Goal: Task Accomplishment & Management: Use online tool/utility

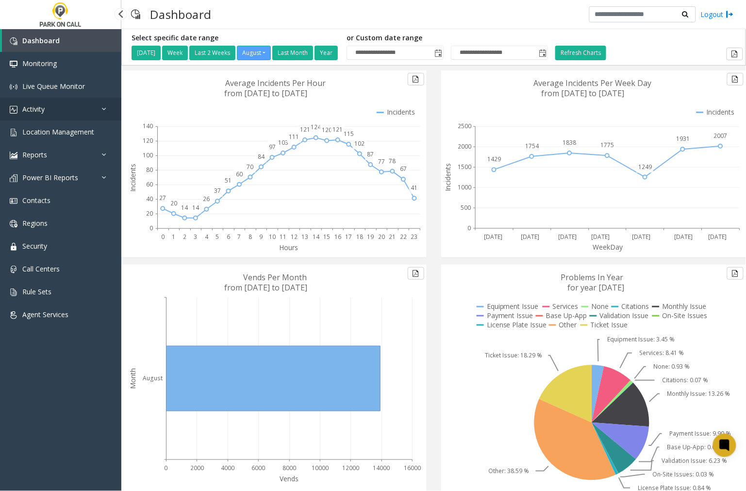
click at [36, 105] on span "Activity" at bounding box center [33, 108] width 22 height 9
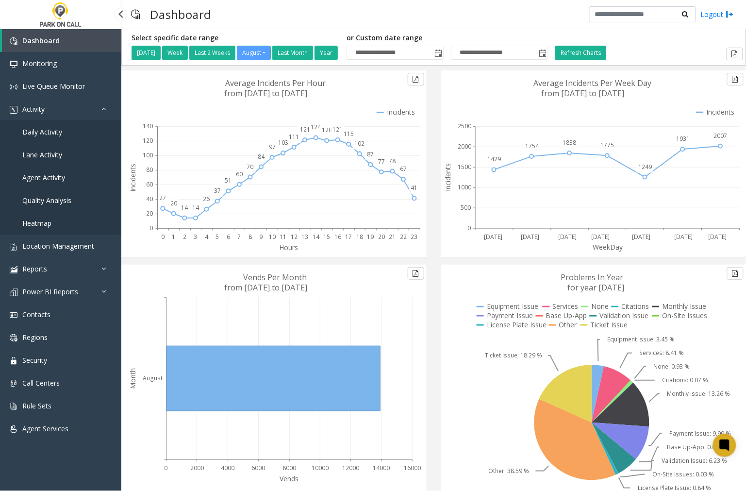
click at [54, 175] on span "Agent Activity" at bounding box center [43, 177] width 43 height 9
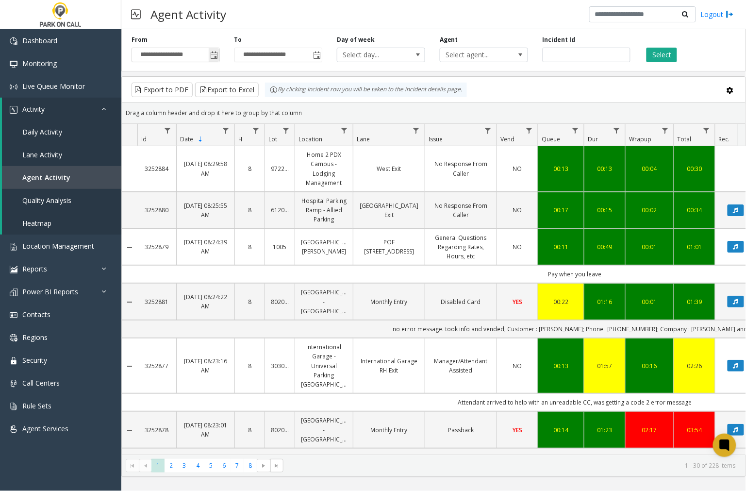
click at [213, 54] on span "Toggle popup" at bounding box center [215, 55] width 8 height 8
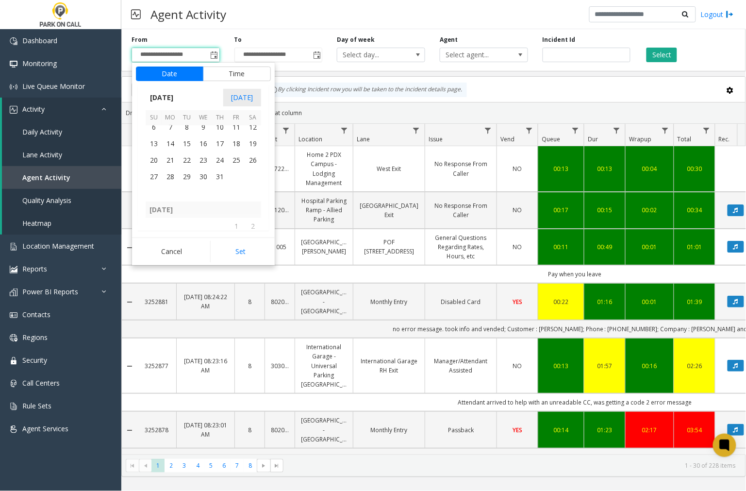
scroll to position [173931, 0]
click at [156, 188] on span "27" at bounding box center [154, 191] width 17 height 17
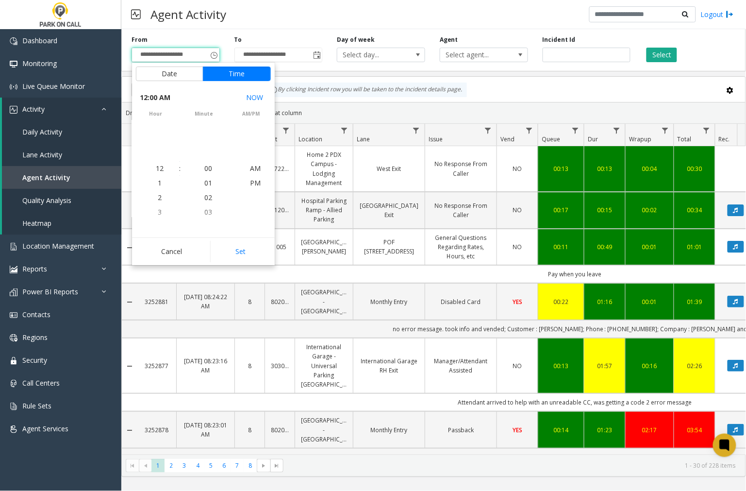
scroll to position [173923, 0]
click at [238, 254] on button "Set" at bounding box center [240, 251] width 61 height 21
type input "**********"
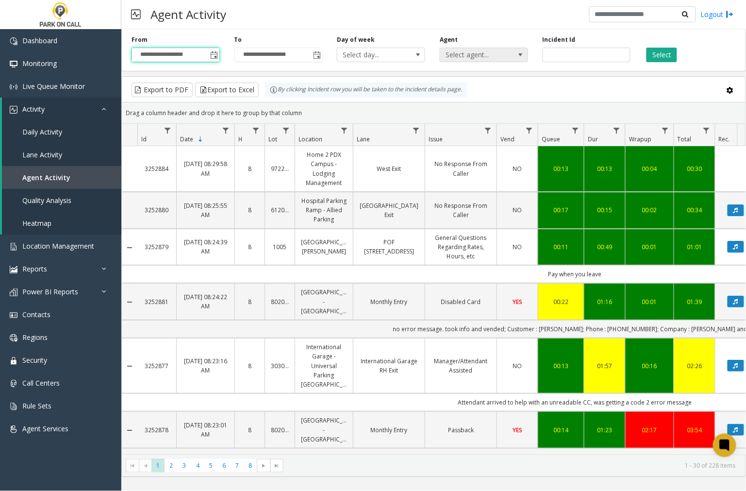
click at [523, 55] on span at bounding box center [521, 55] width 8 height 8
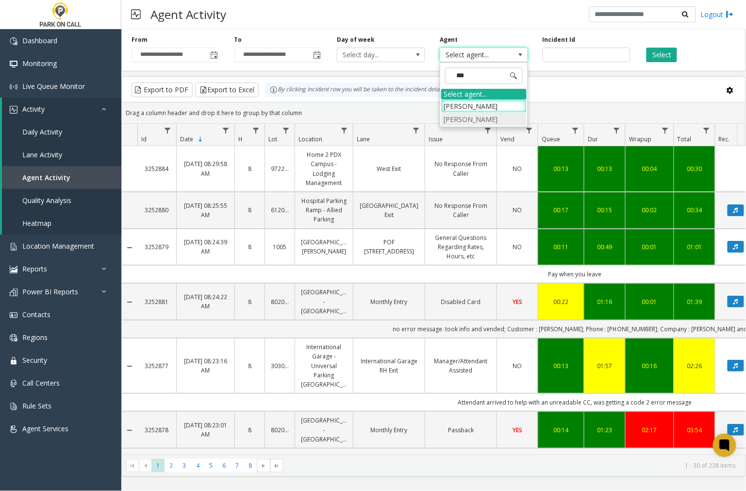
type input "****"
click at [480, 123] on li "[PERSON_NAME]" at bounding box center [483, 119] width 85 height 13
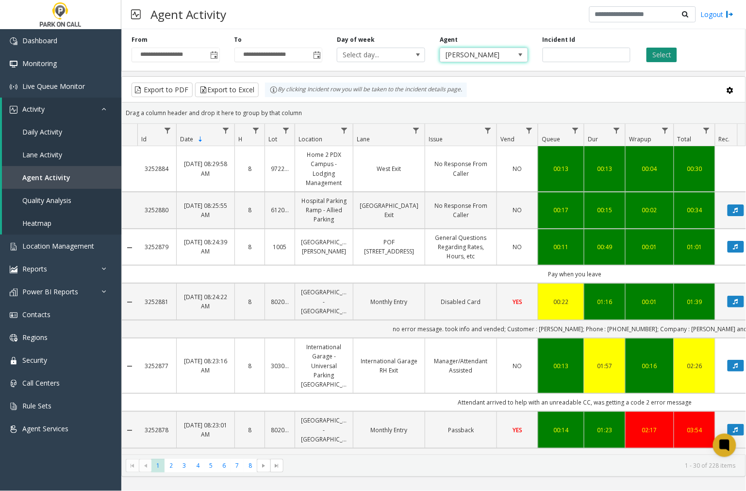
click at [658, 54] on button "Select" at bounding box center [661, 55] width 31 height 15
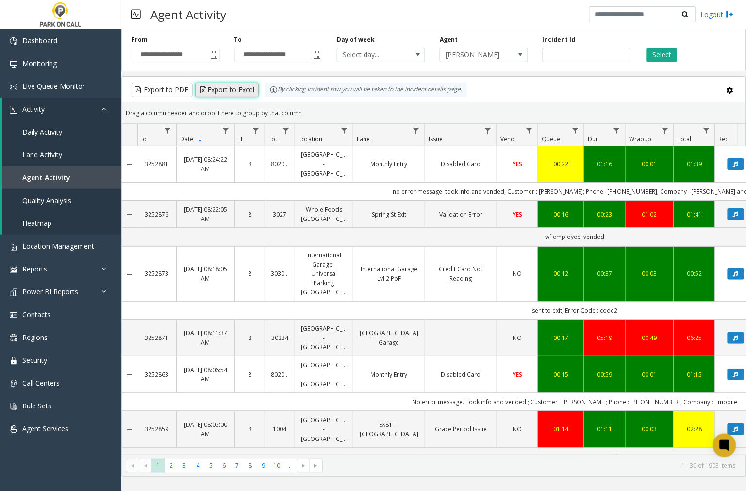
click at [236, 90] on button "Export to Excel" at bounding box center [227, 90] width 64 height 15
